Goal: Task Accomplishment & Management: Manage account settings

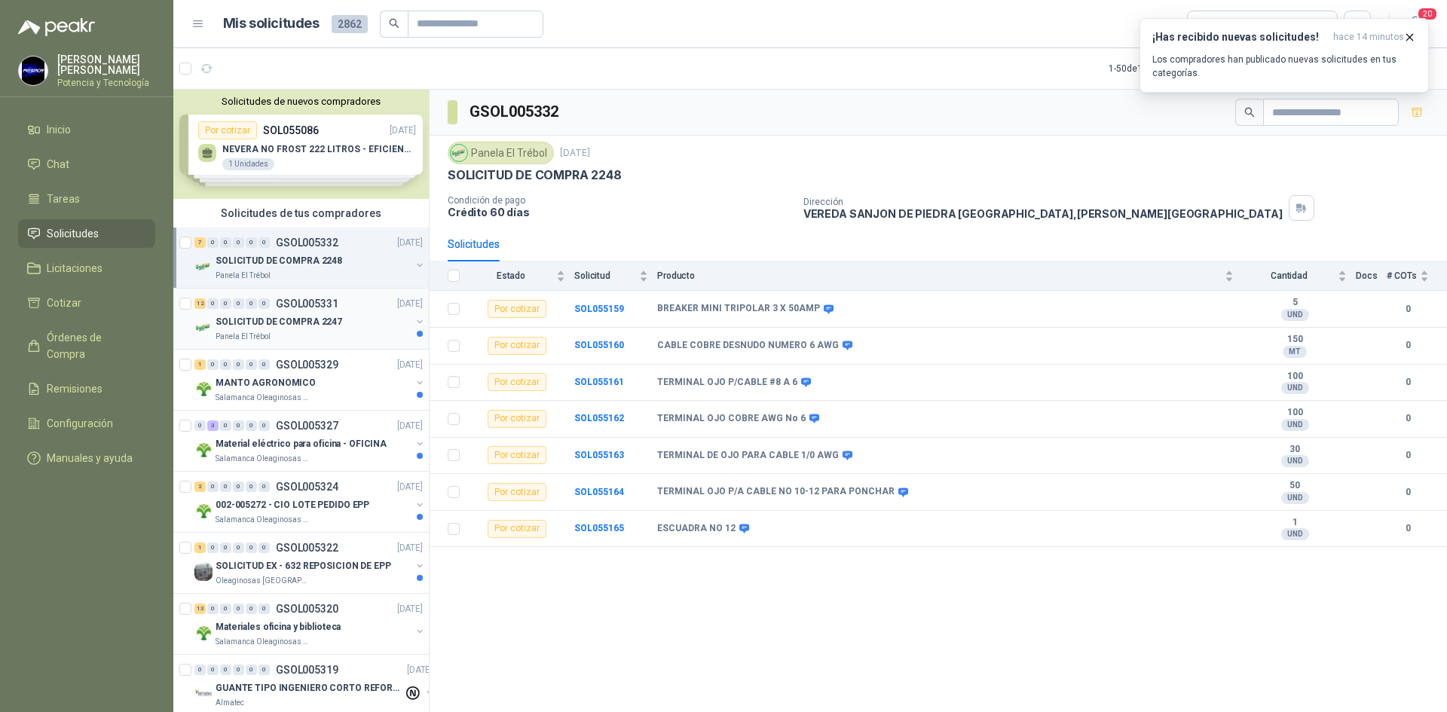
click at [324, 323] on p "SOLICITUD DE COMPRA 2247" at bounding box center [279, 322] width 127 height 14
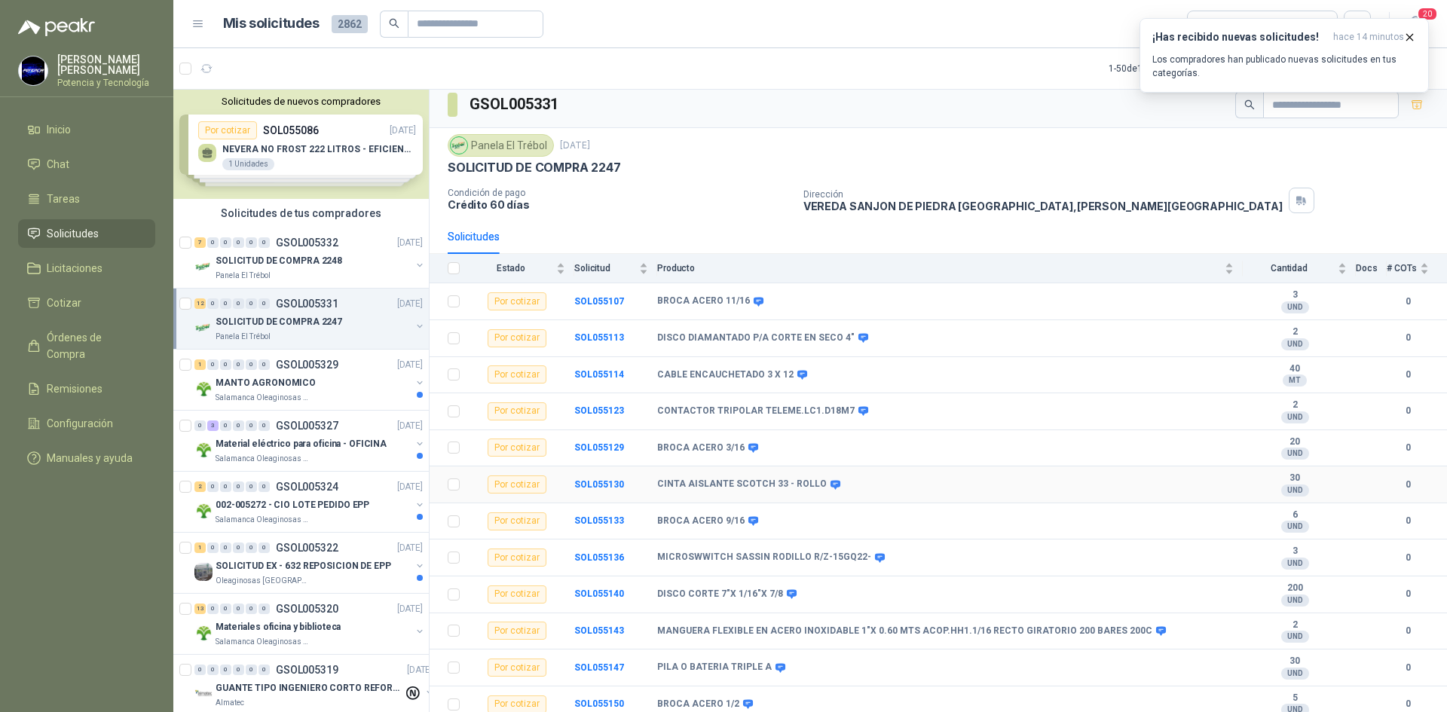
scroll to position [13, 0]
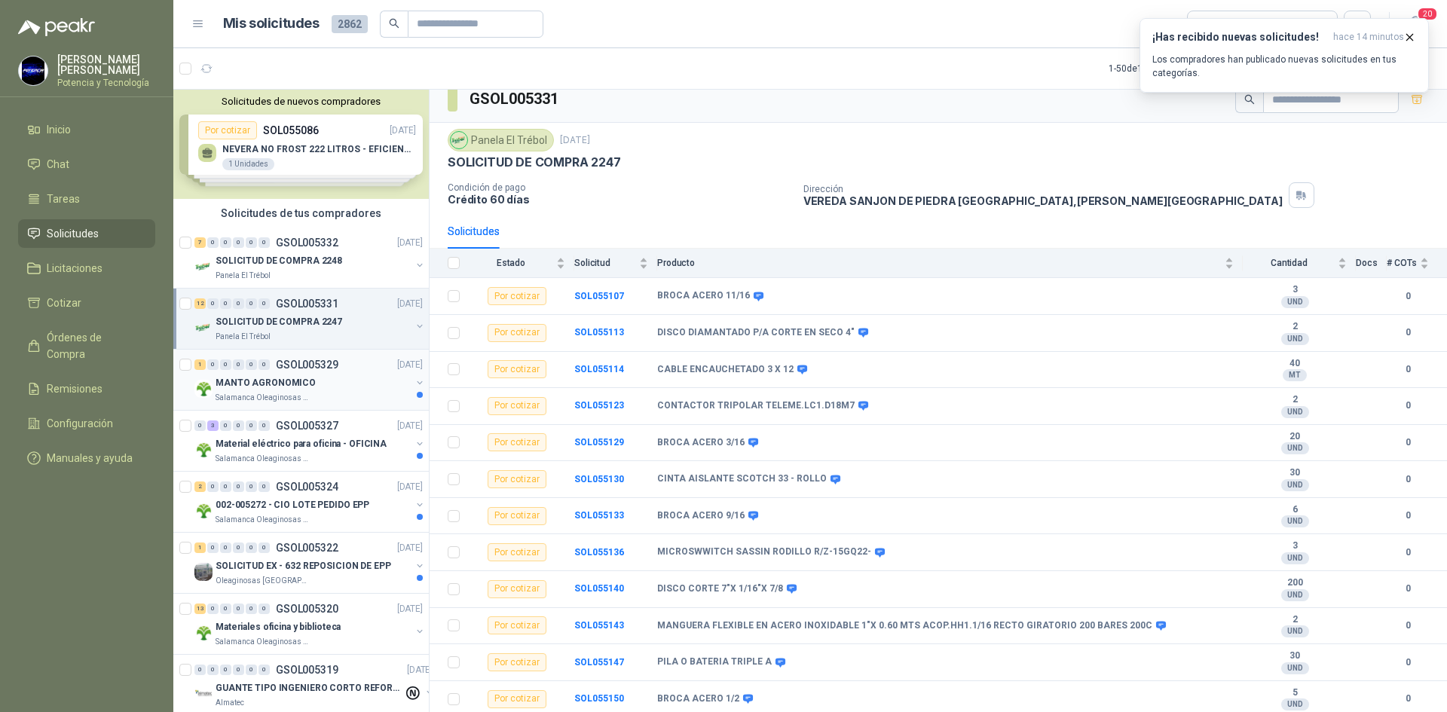
click at [332, 398] on div "Salamanca Oleaginosas SAS" at bounding box center [313, 398] width 195 height 12
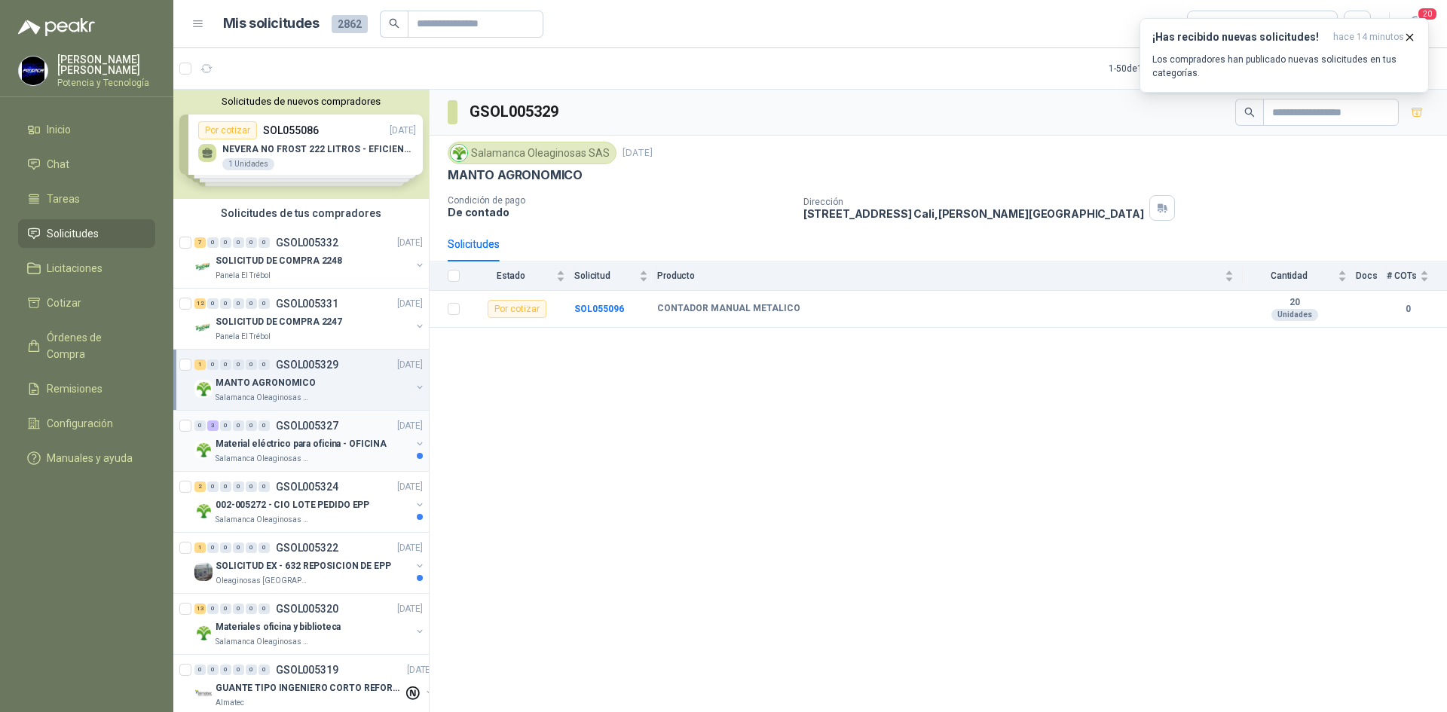
click at [285, 448] on p "Material eléctrico para oficina - OFICINA" at bounding box center [301, 444] width 171 height 14
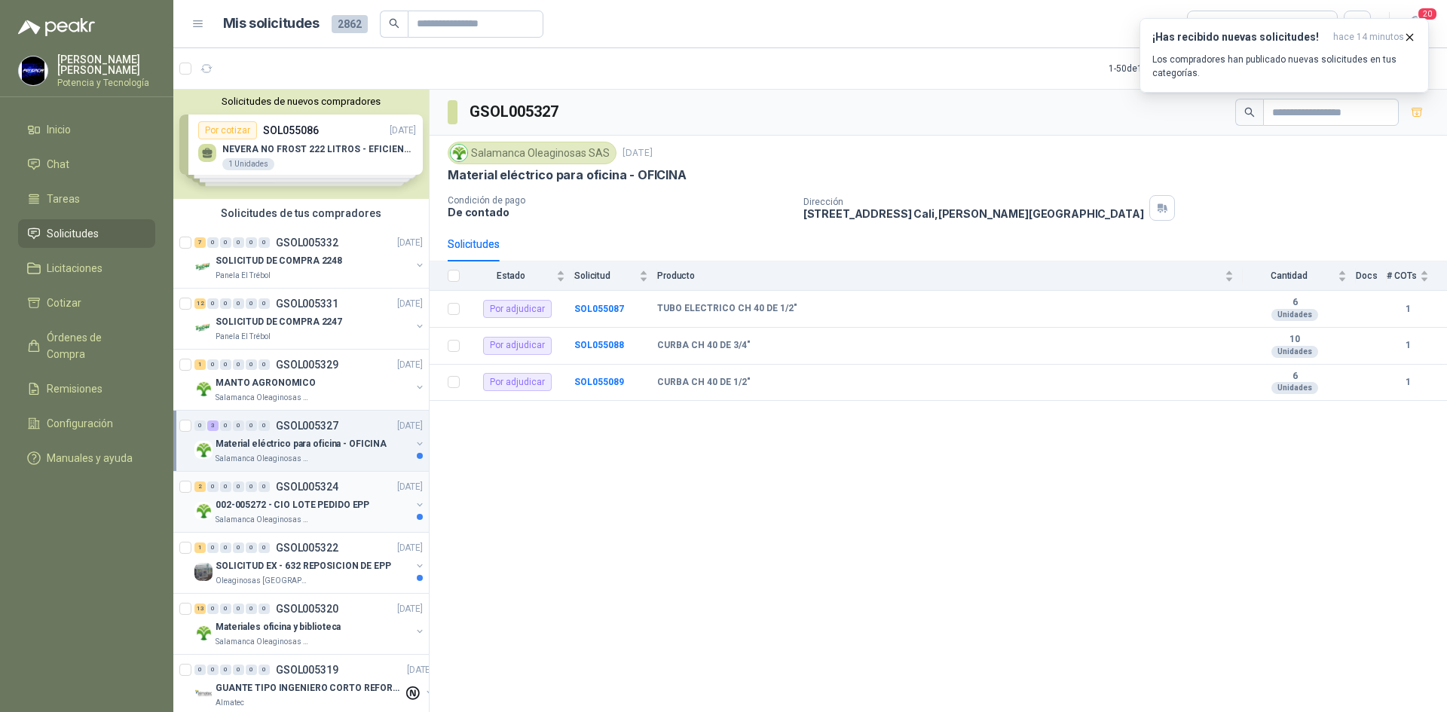
click at [297, 496] on div "002-005272 - CIO LOTE PEDIDO EPP" at bounding box center [313, 505] width 195 height 18
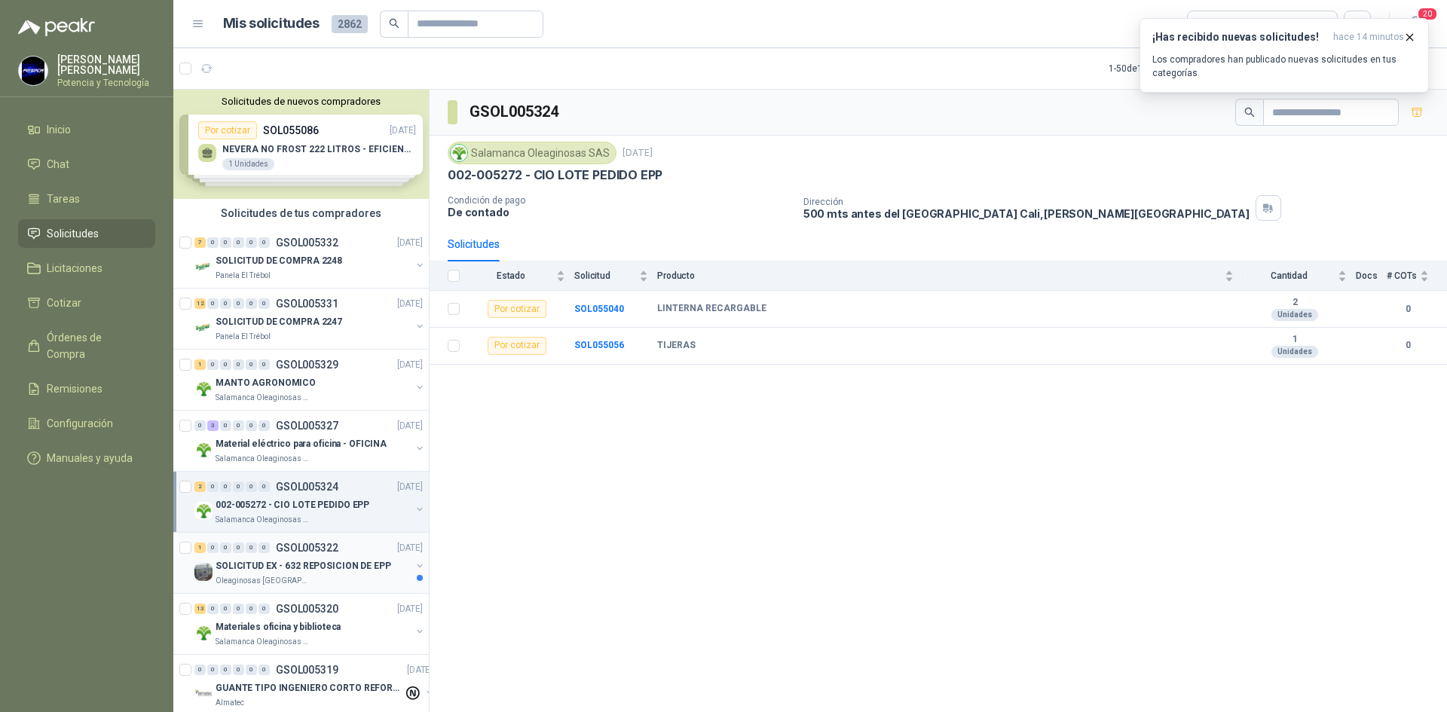
click at [302, 564] on p "SOLICITUD EX - 632 REPOSICION DE EPP" at bounding box center [304, 566] width 176 height 14
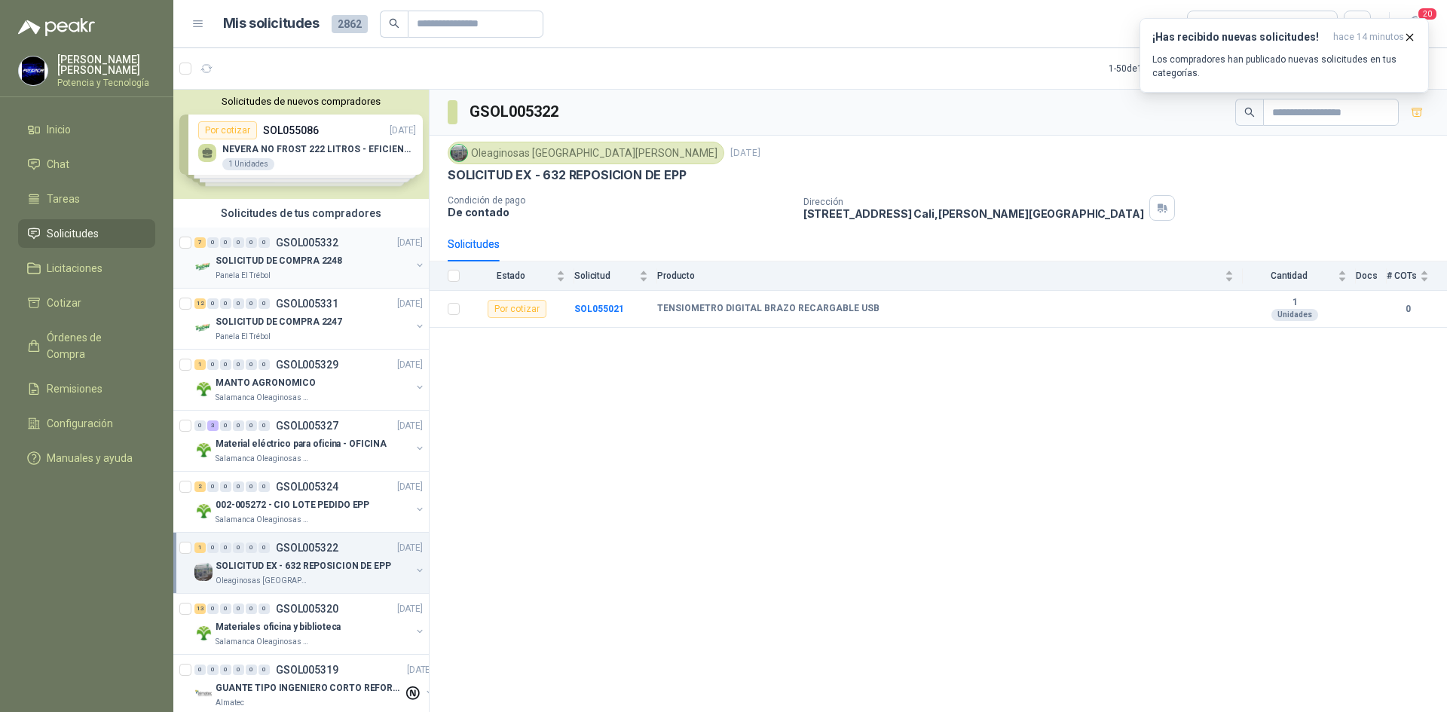
click at [279, 262] on p "SOLICITUD DE COMPRA 2248" at bounding box center [279, 261] width 127 height 14
